Goal: Communication & Community: Answer question/provide support

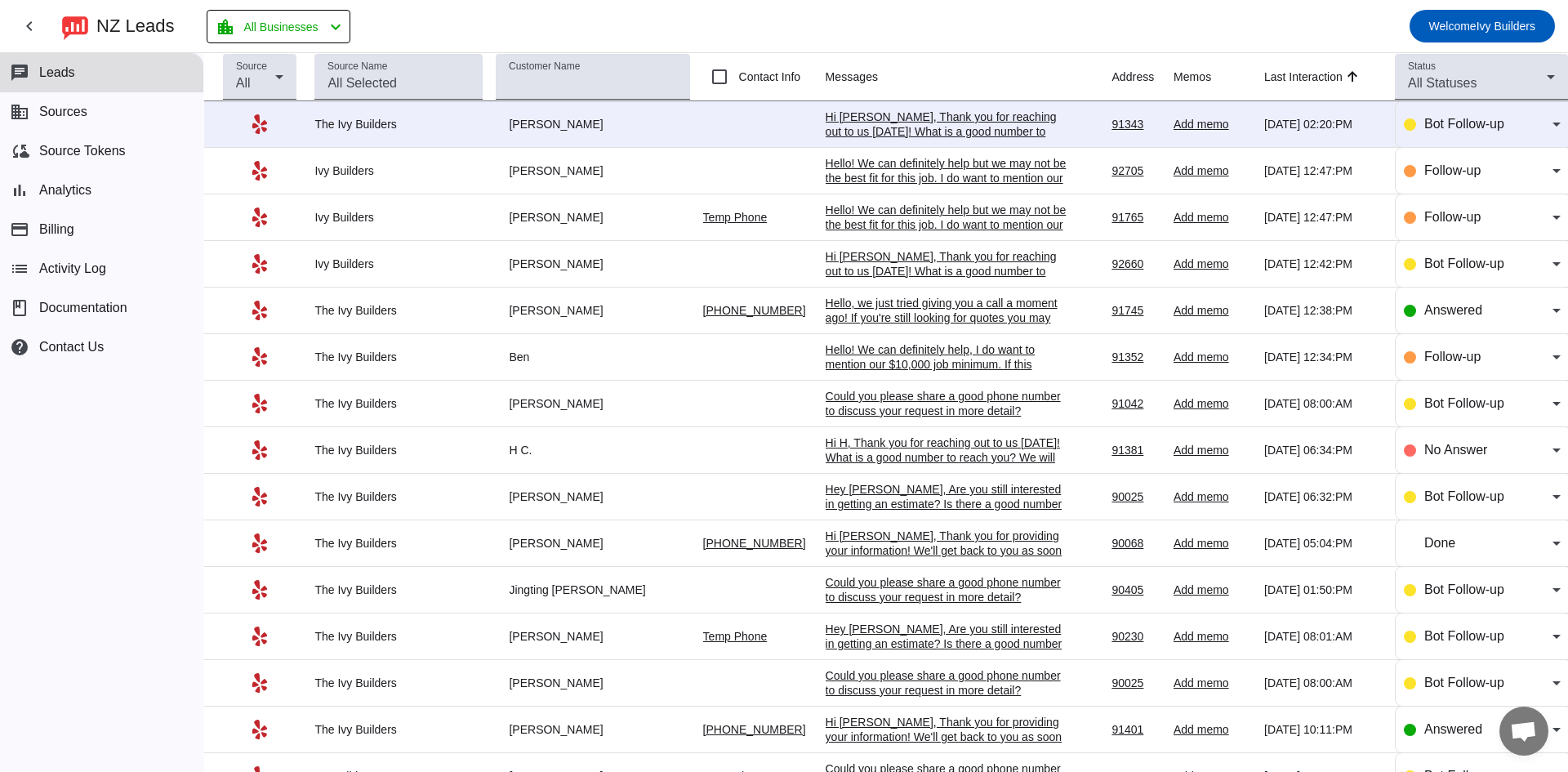
click at [861, 128] on div "Hi [PERSON_NAME], Thank you for reaching out to us [DATE]! What is a good numbe…" at bounding box center [948, 139] width 245 height 59
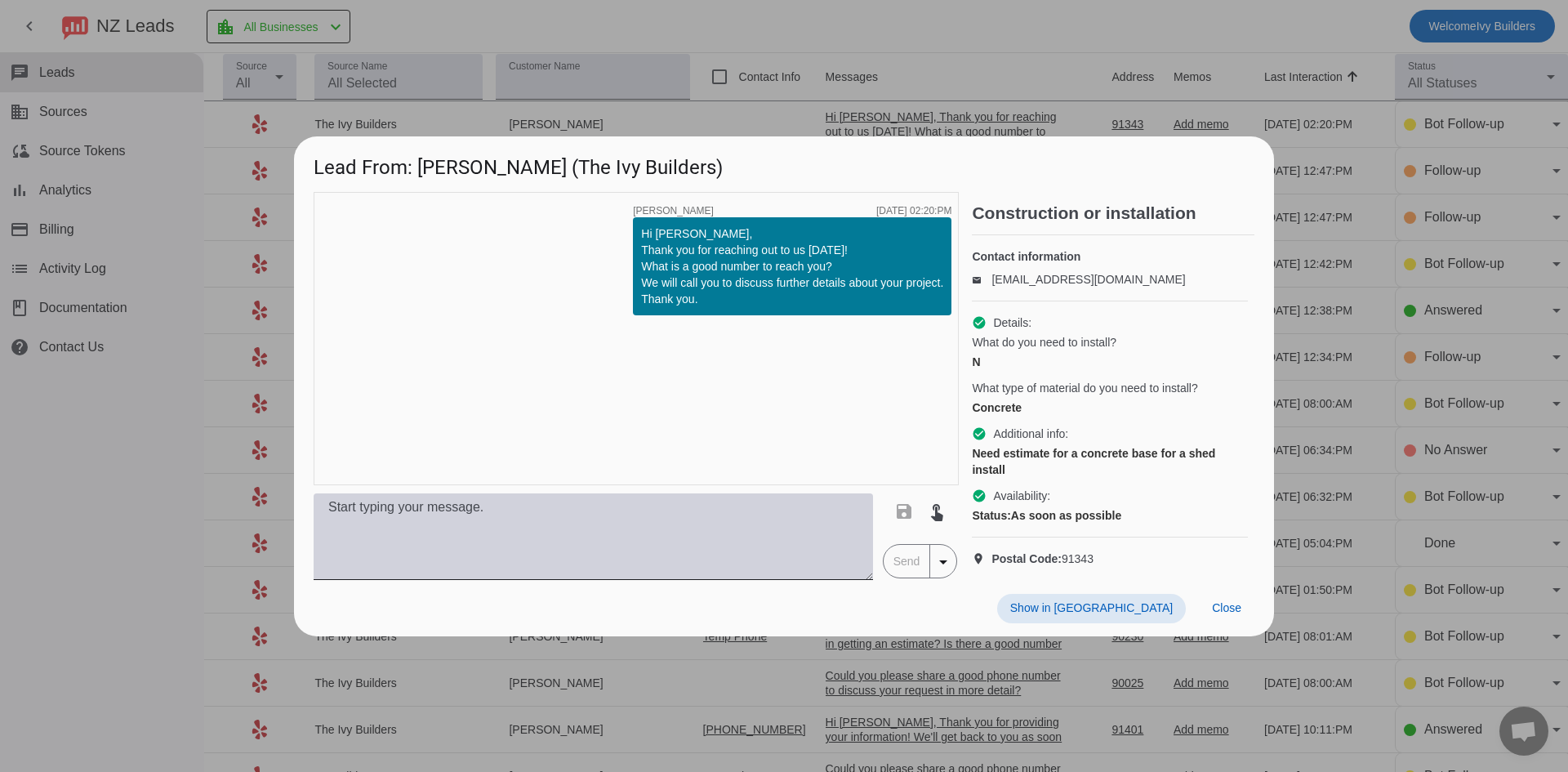
click at [701, 543] on textarea at bounding box center [593, 536] width 560 height 87
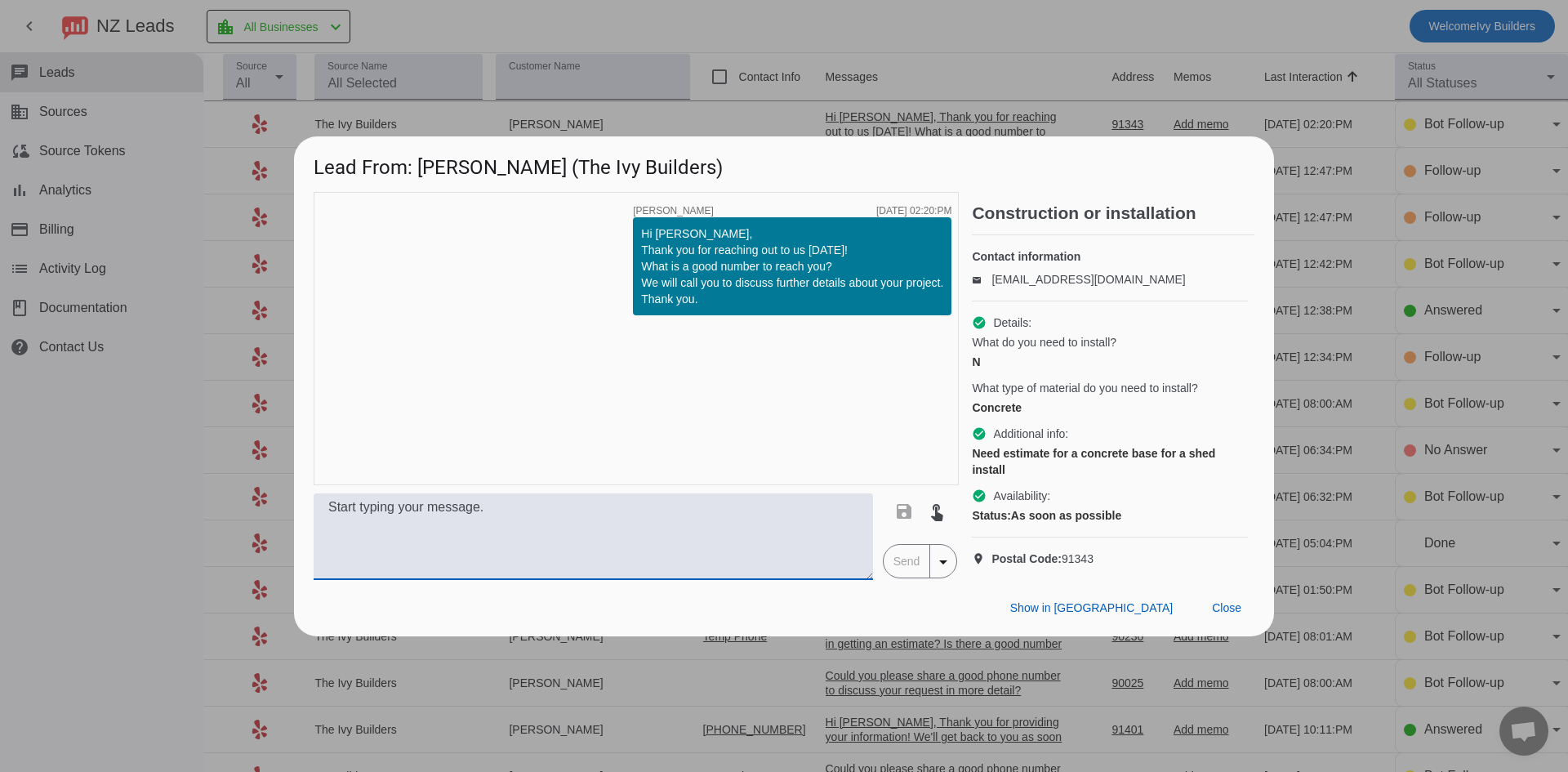
paste textarea "Hello! We can definitely help, I do want to mention our $10,000 job minimum. If…"
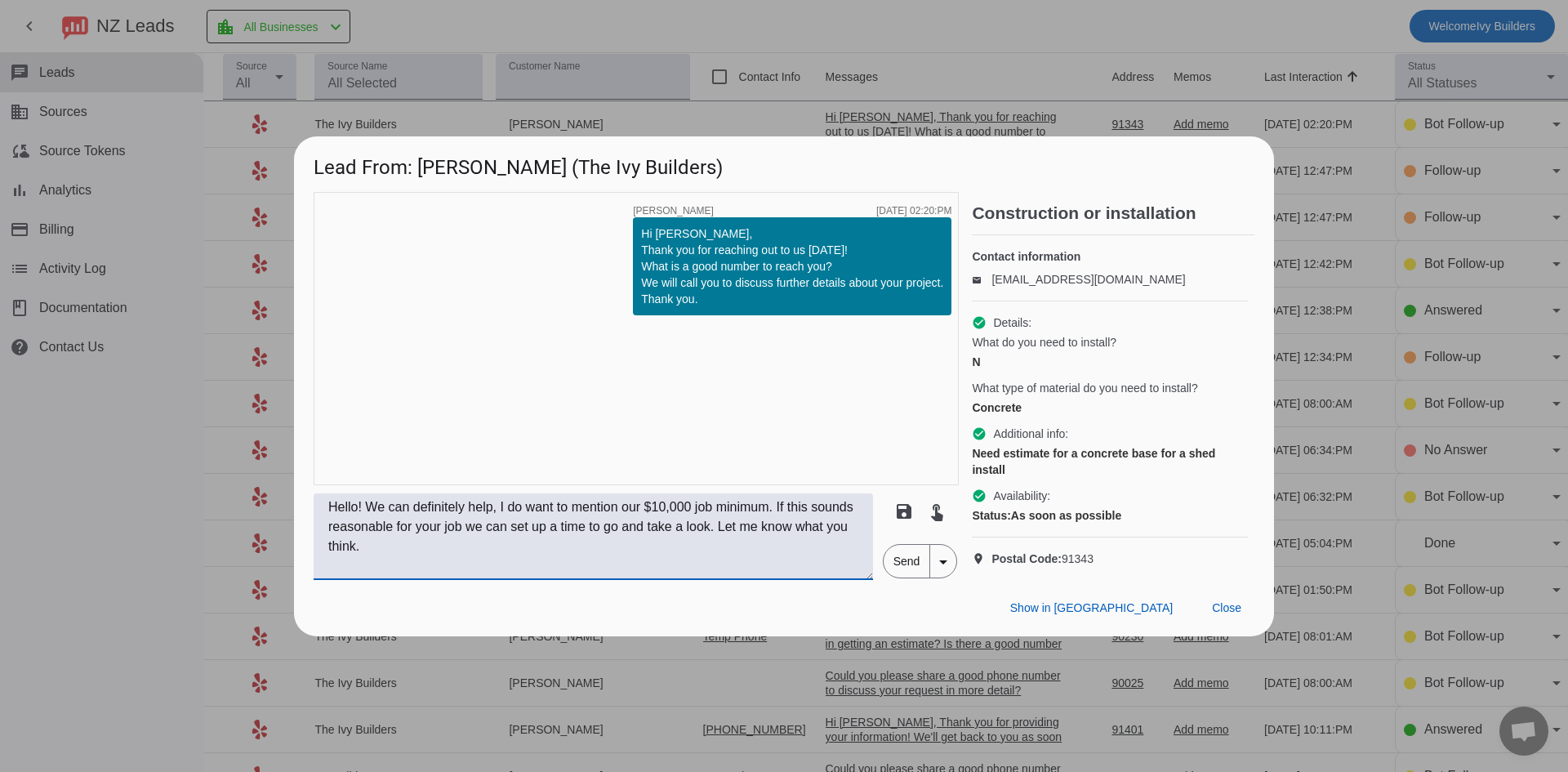
type textarea "Hello! We can definitely help, I do want to mention our $10,000 job minimum. If…"
click at [896, 578] on span "Send" at bounding box center [907, 561] width 47 height 33
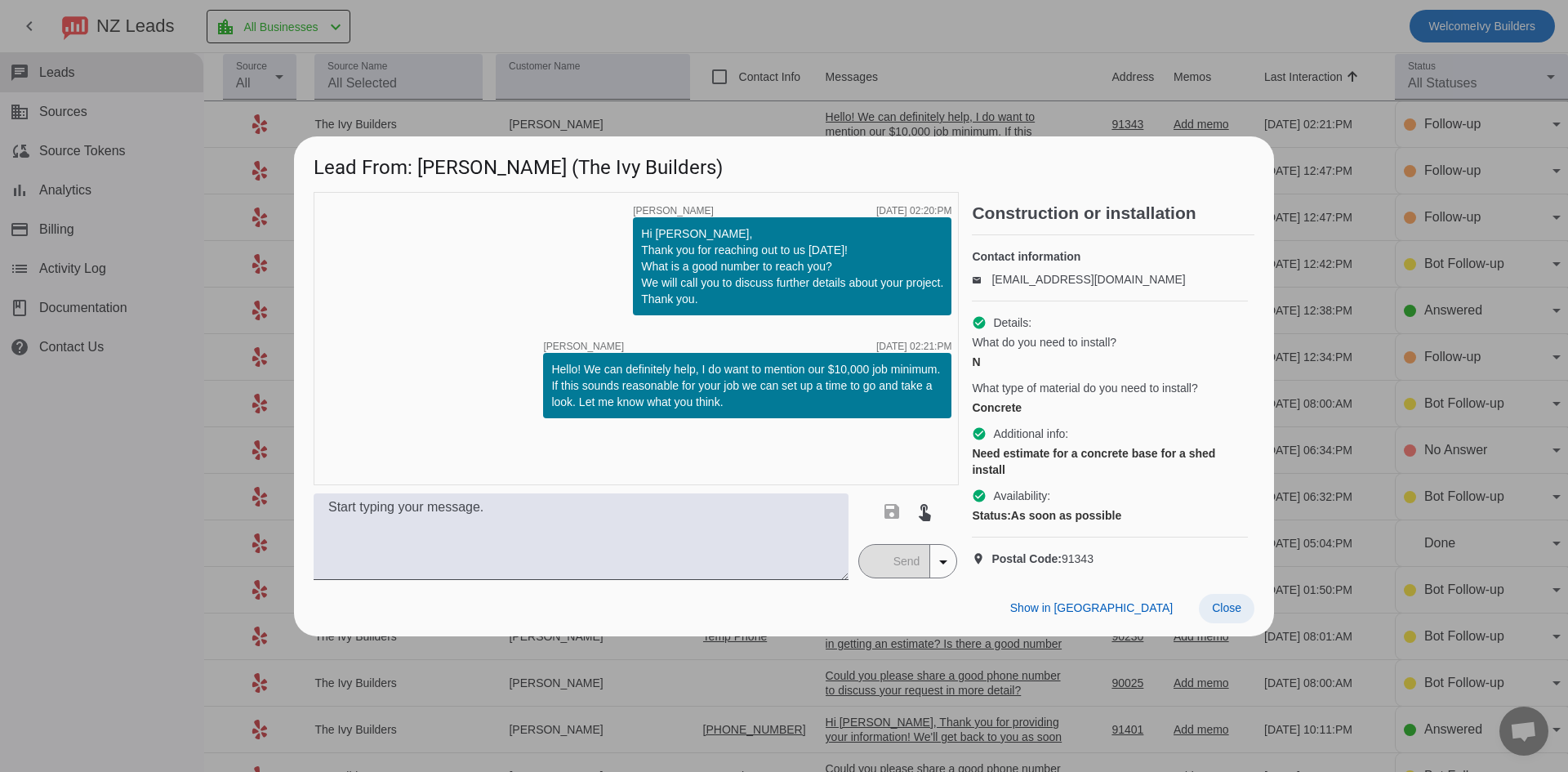
click at [1227, 615] on span "Close" at bounding box center [1226, 608] width 29 height 13
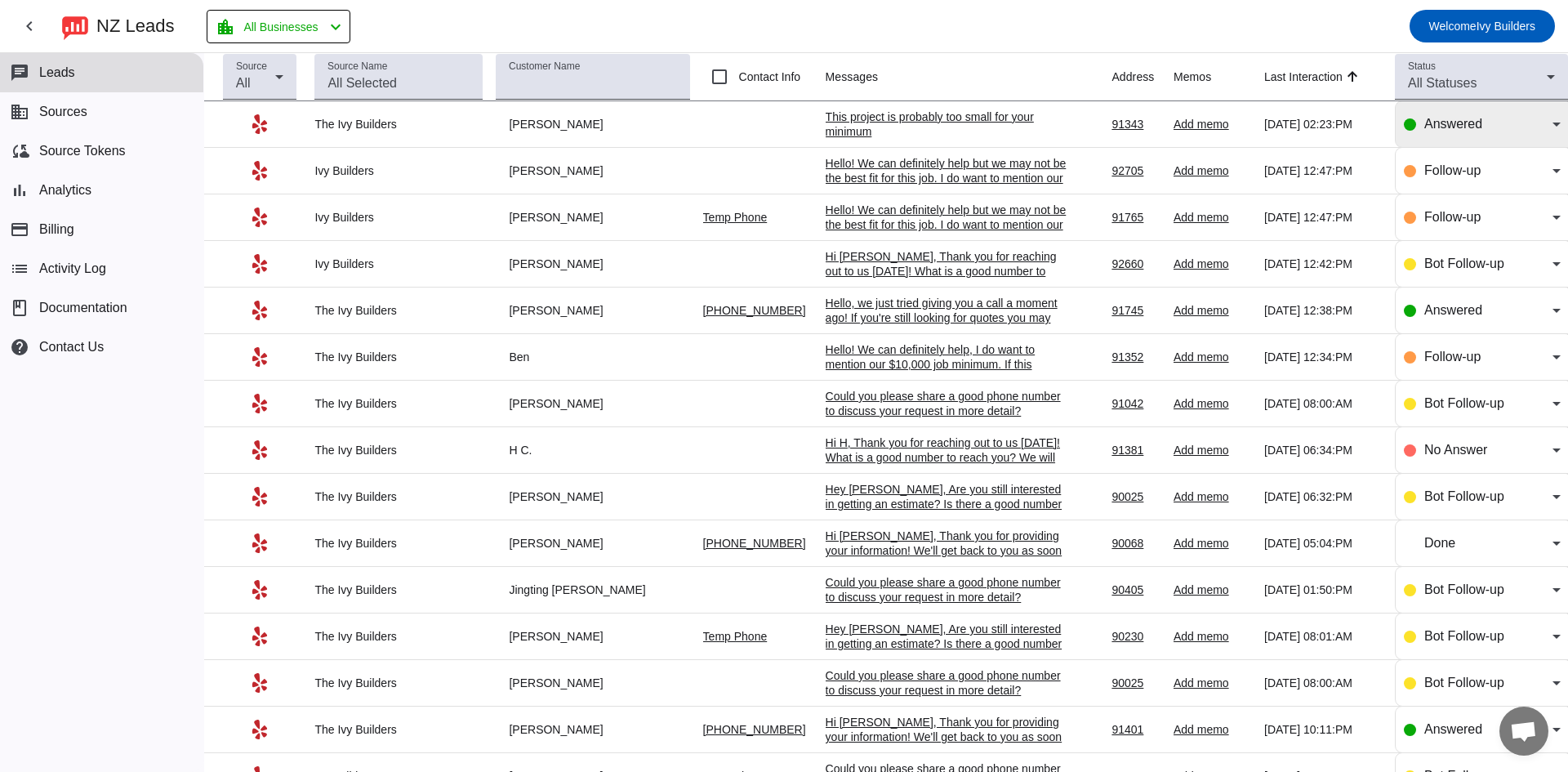
click at [1433, 127] on span "Answered" at bounding box center [1454, 124] width 58 height 14
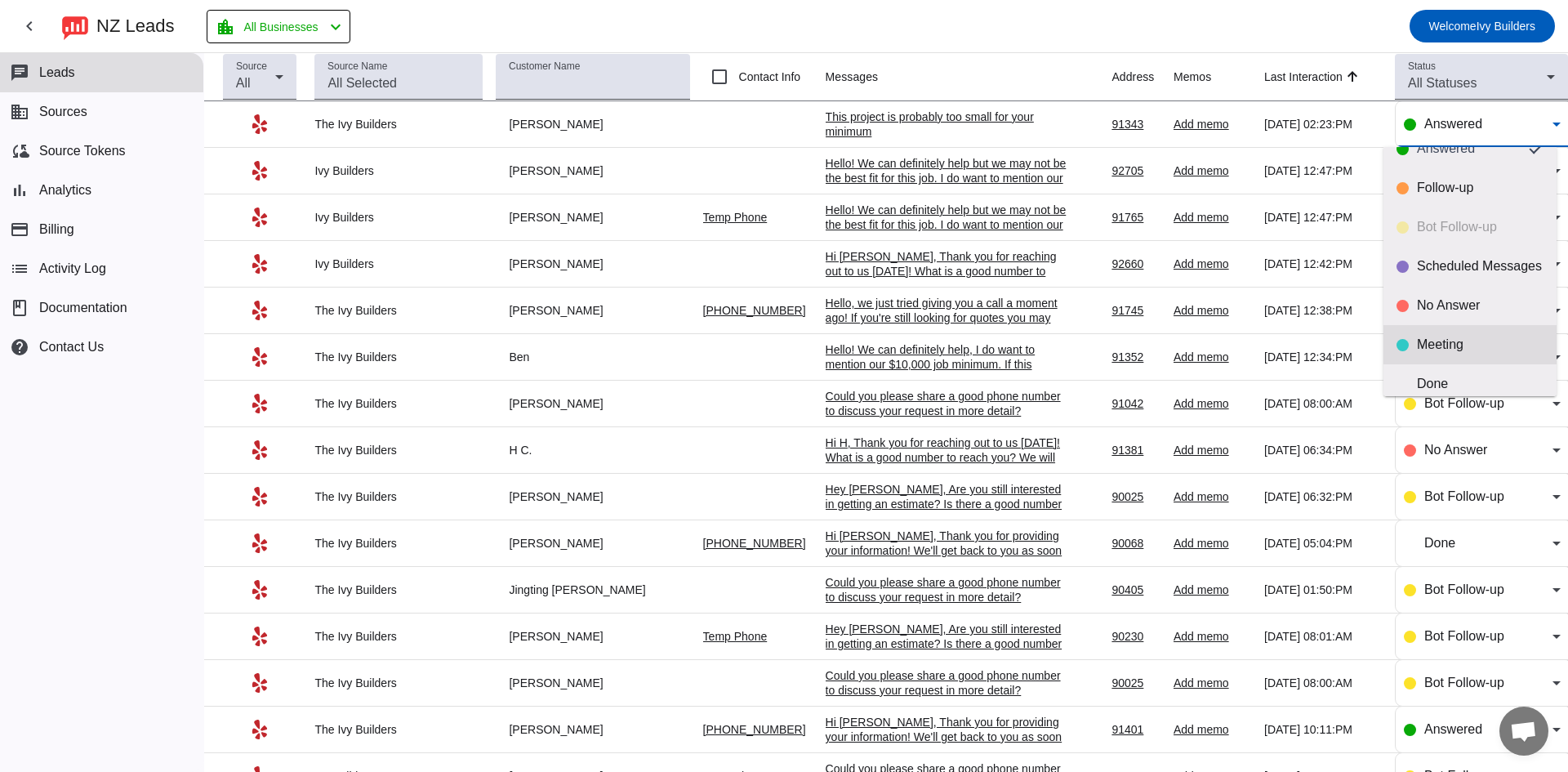
scroll to position [39, 0]
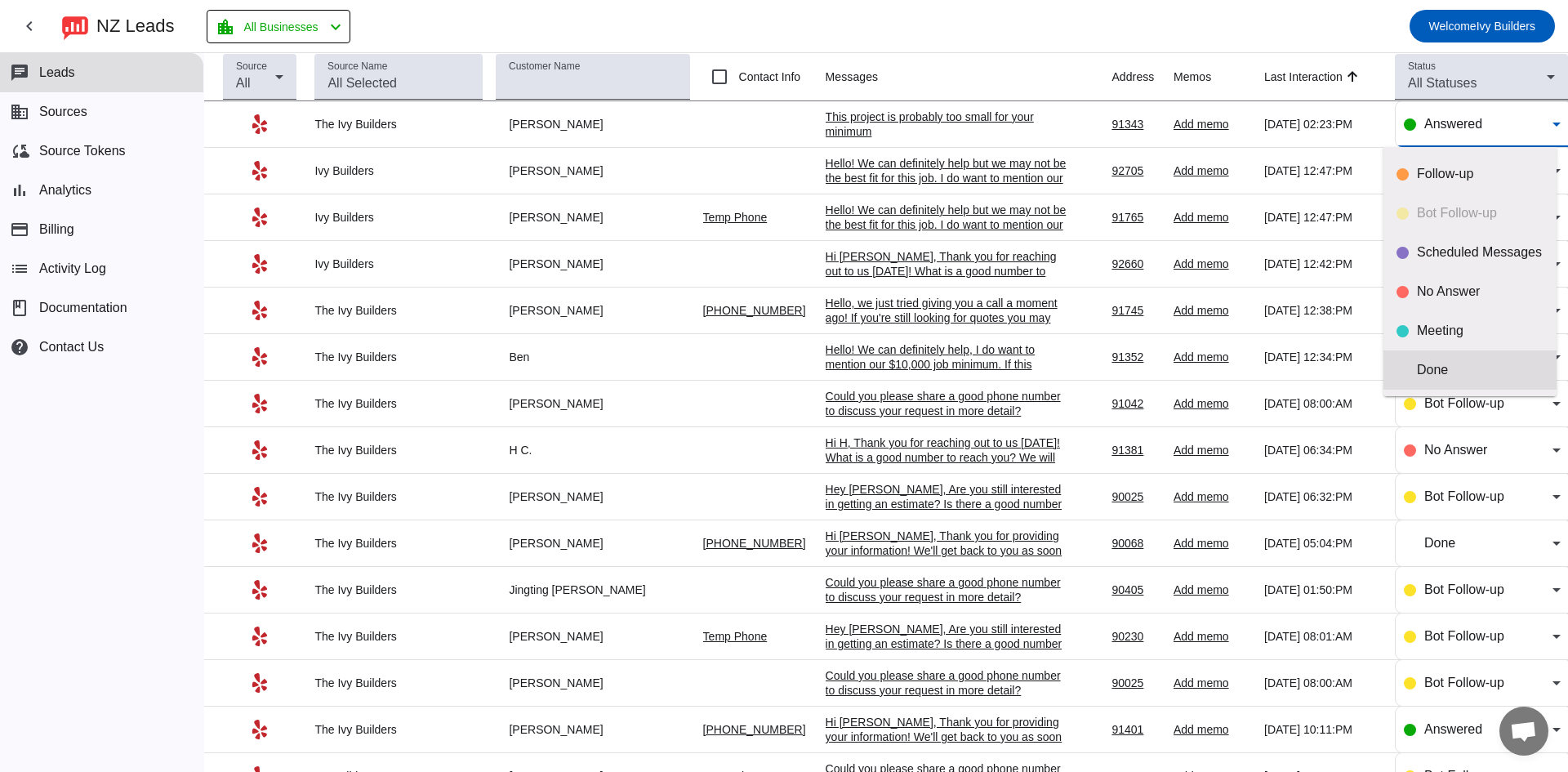
click at [1463, 365] on div "Done" at bounding box center [1480, 370] width 127 height 17
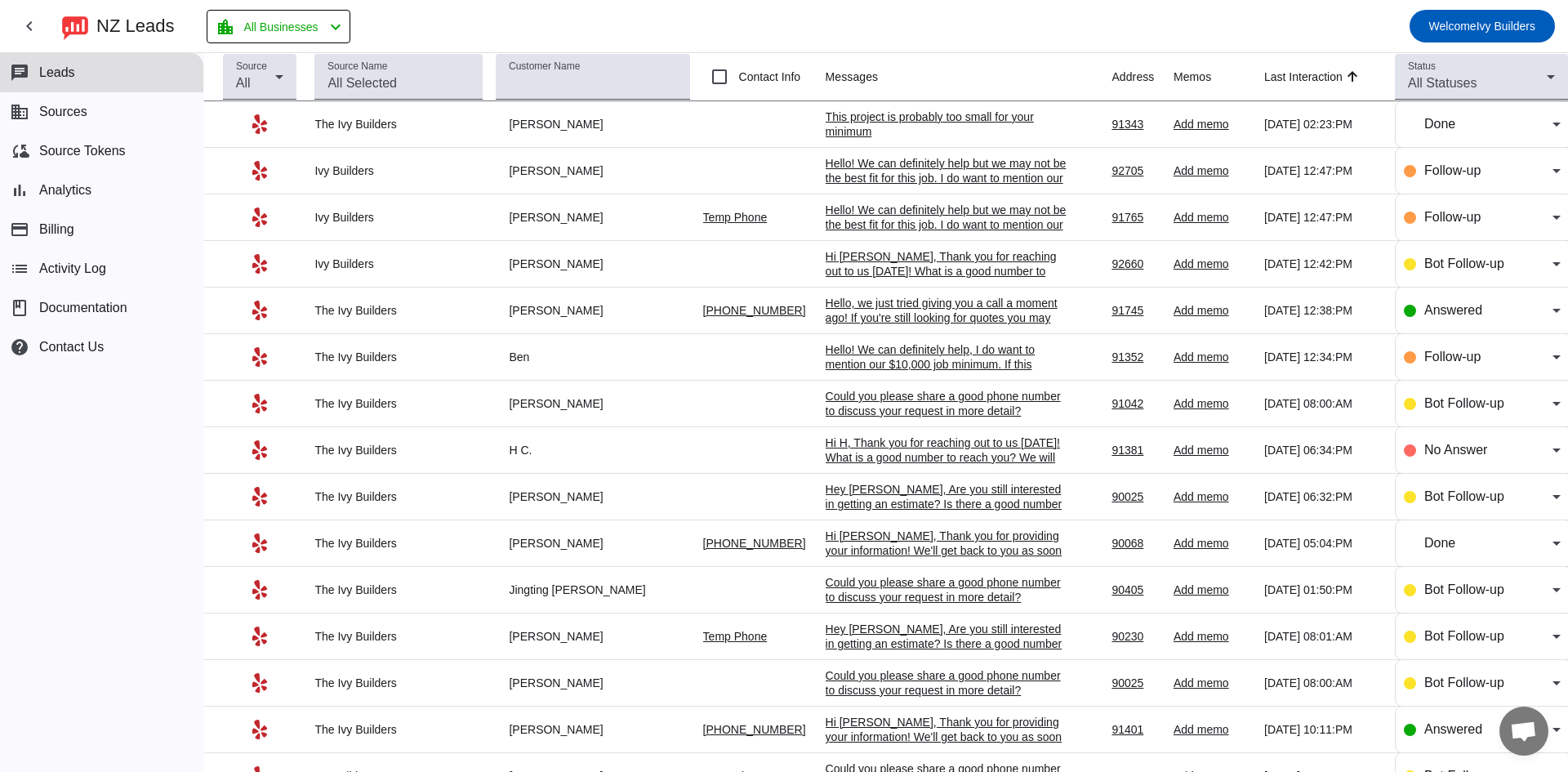
click at [454, 40] on mat-toolbar-row "chevron_left NZ Leads location_city All Businesses chevron_left Welcome Ivy Bui…" at bounding box center [784, 25] width 1568 height 52
click at [904, 734] on div "Hi [PERSON_NAME], Thank you for providing your information! We'll get back to y…" at bounding box center [948, 744] width 245 height 59
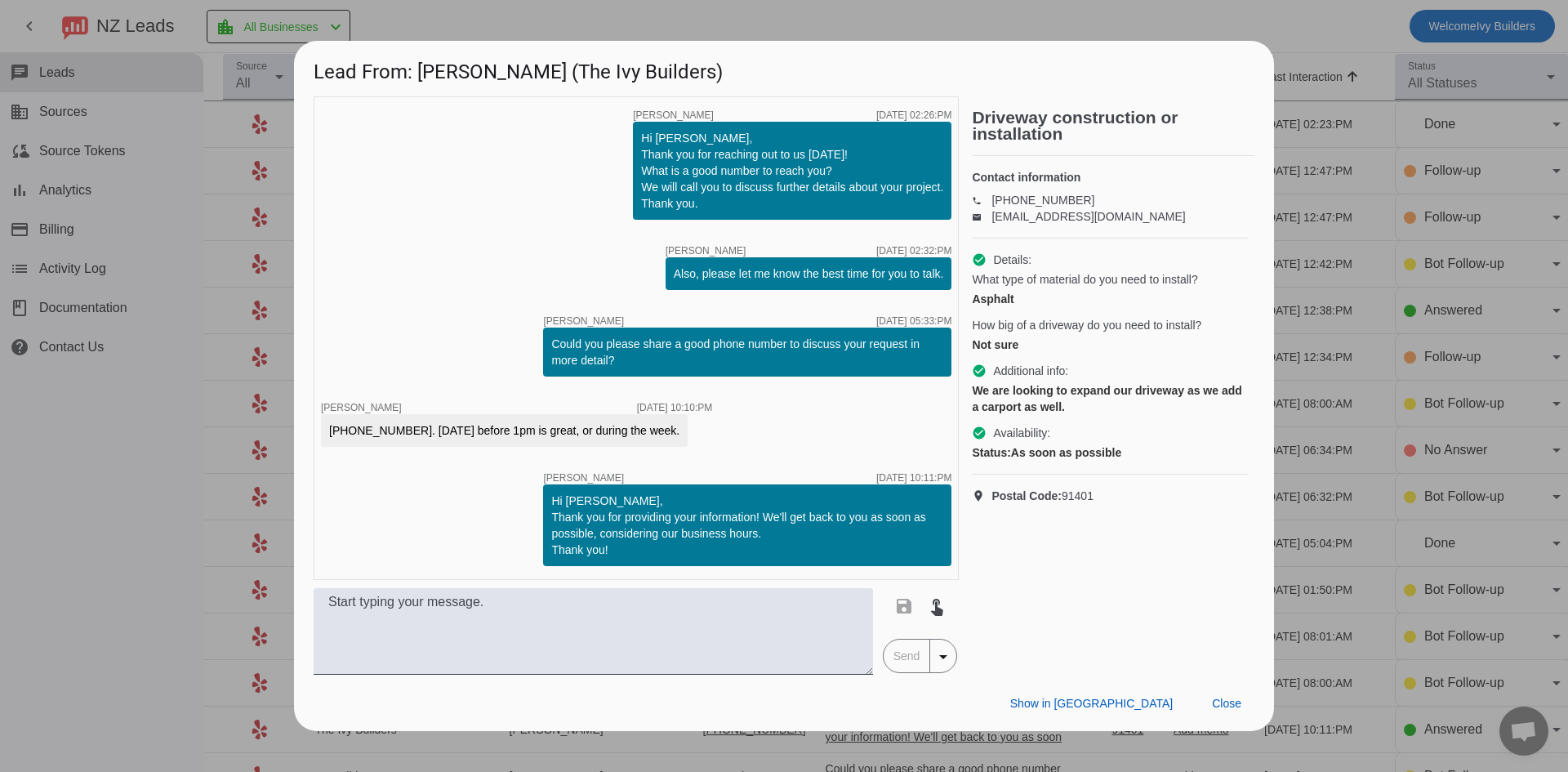
scroll to position [0, 0]
click at [377, 223] on div "timer close Tom L. 8/9/2025, 02:26:PM Hi Adam, Thank you for reaching out to us…" at bounding box center [636, 339] width 645 height 484
click at [445, 593] on textarea at bounding box center [593, 631] width 560 height 87
paste textarea "Hello, we just tried giving you a call a moment ago! If you're still looking fo…"
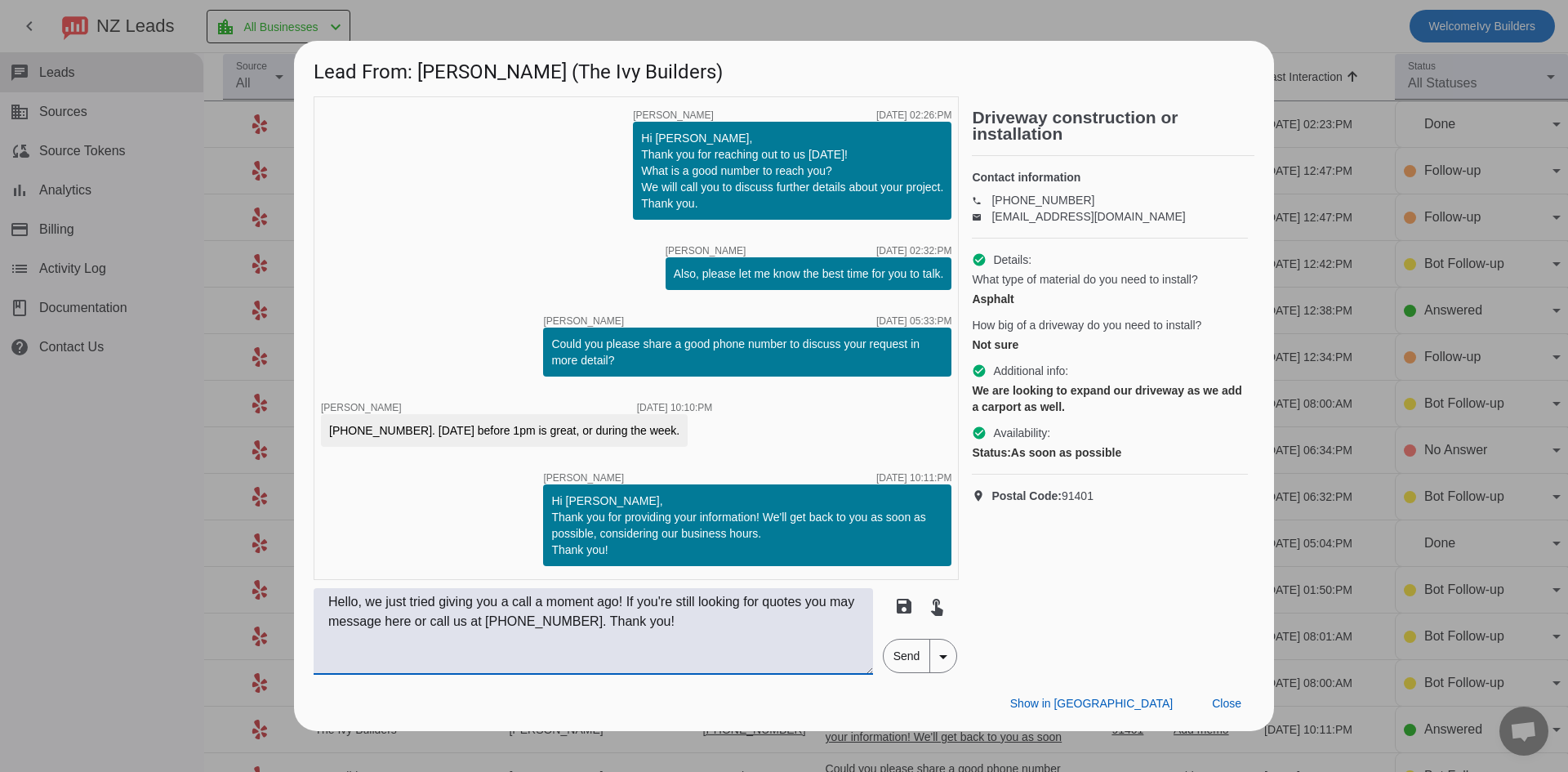
type textarea "Hello, we just tried giving you a call a moment ago! If you're still looking fo…"
click at [912, 647] on span "Send" at bounding box center [907, 656] width 47 height 33
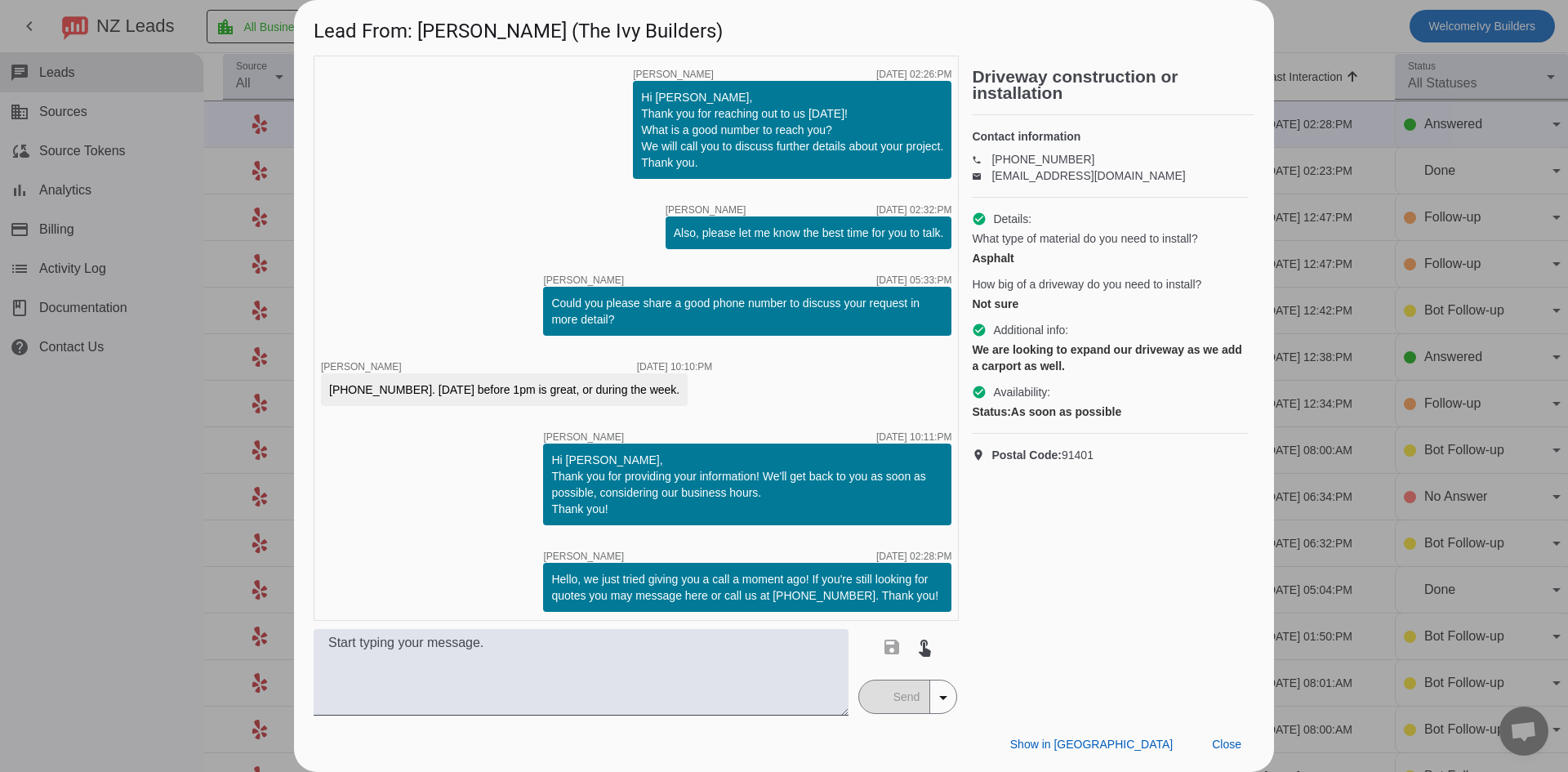
scroll to position [5, 0]
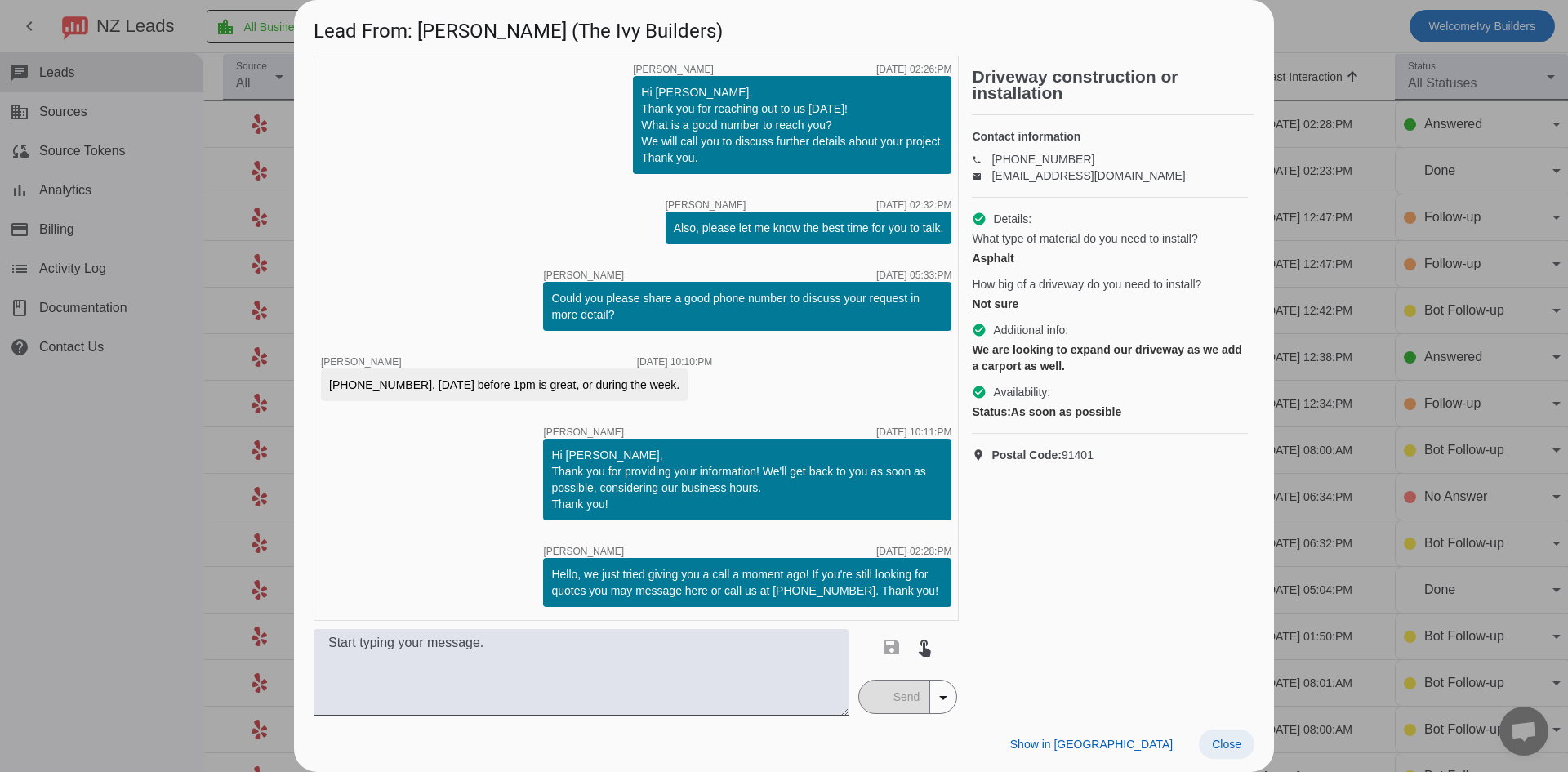
click at [1223, 738] on span "Close" at bounding box center [1226, 744] width 29 height 13
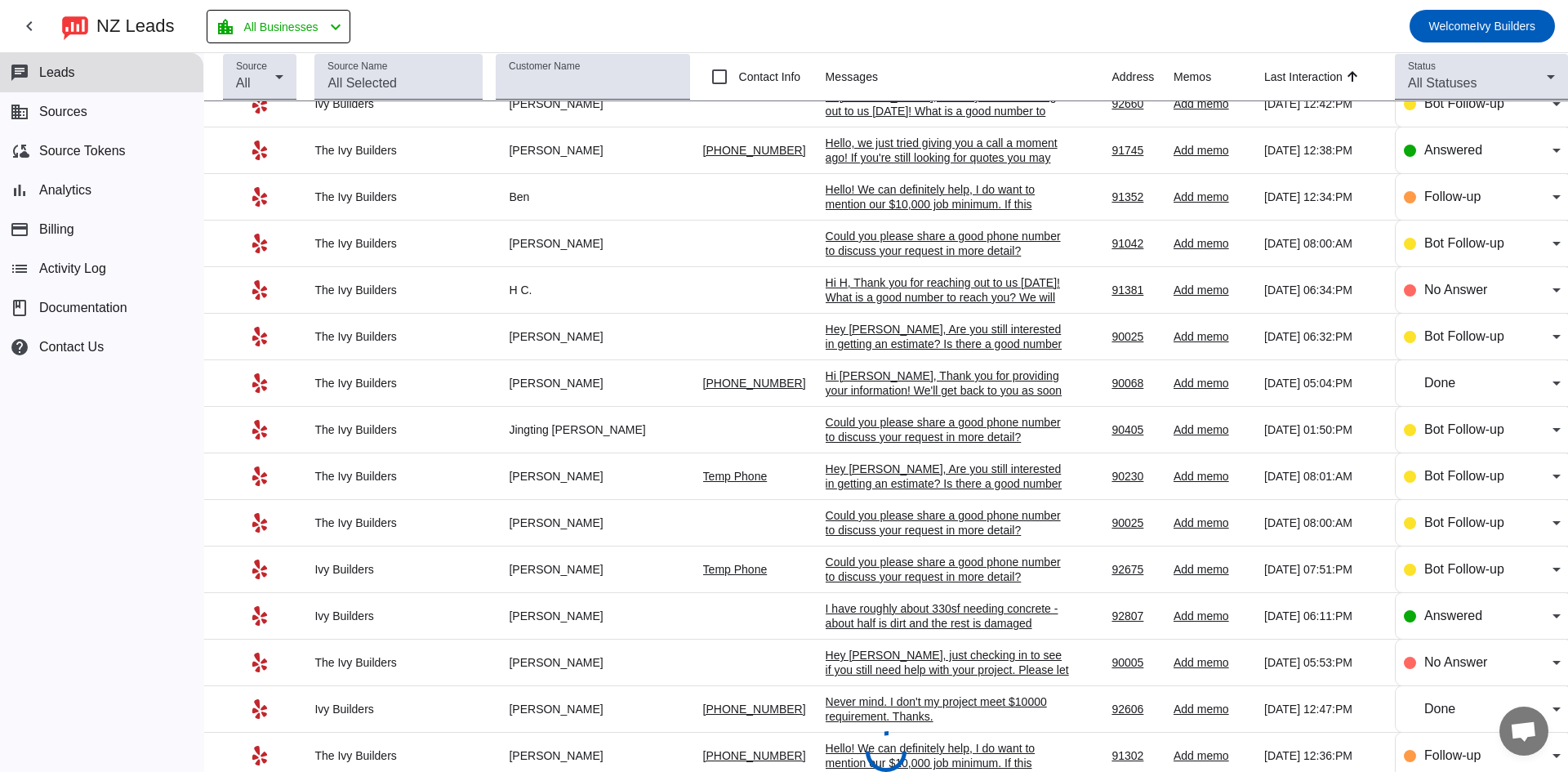
scroll to position [0, 0]
